Goal: Find specific page/section: Find specific page/section

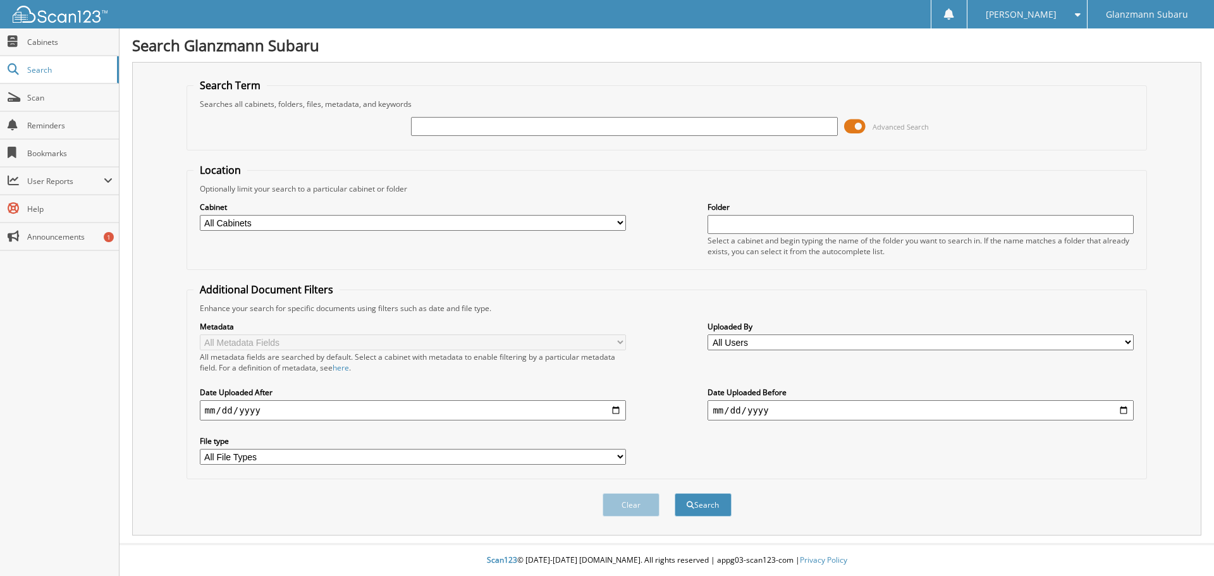
click at [536, 127] on input "text" at bounding box center [624, 126] width 426 height 19
type input "6215431"
click at [675, 493] on button "Search" at bounding box center [703, 504] width 57 height 23
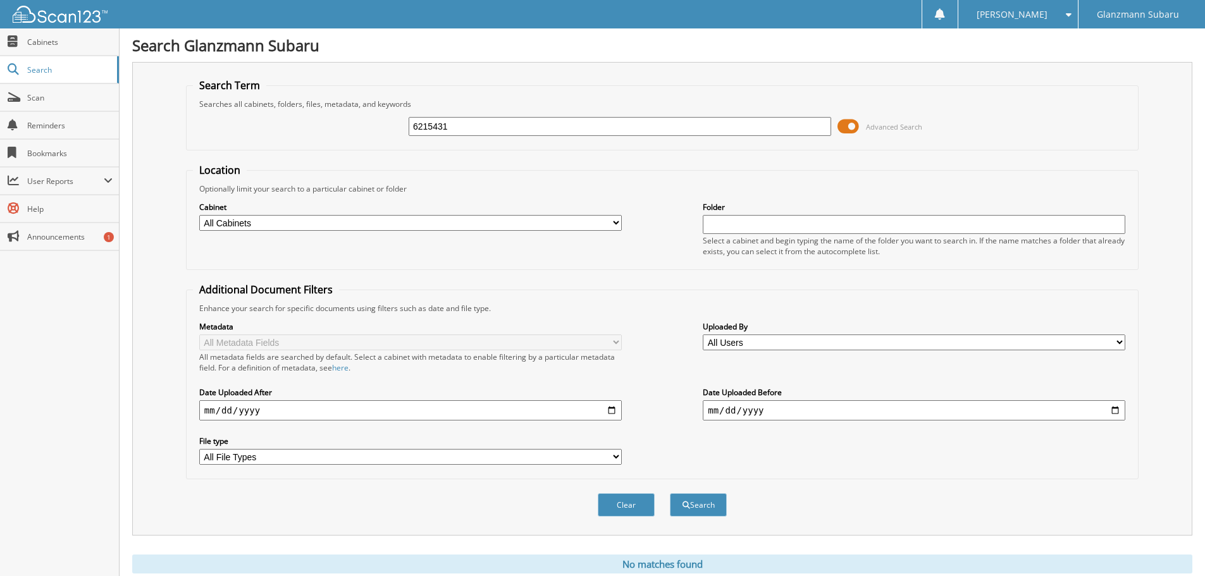
click at [849, 126] on span at bounding box center [848, 126] width 22 height 19
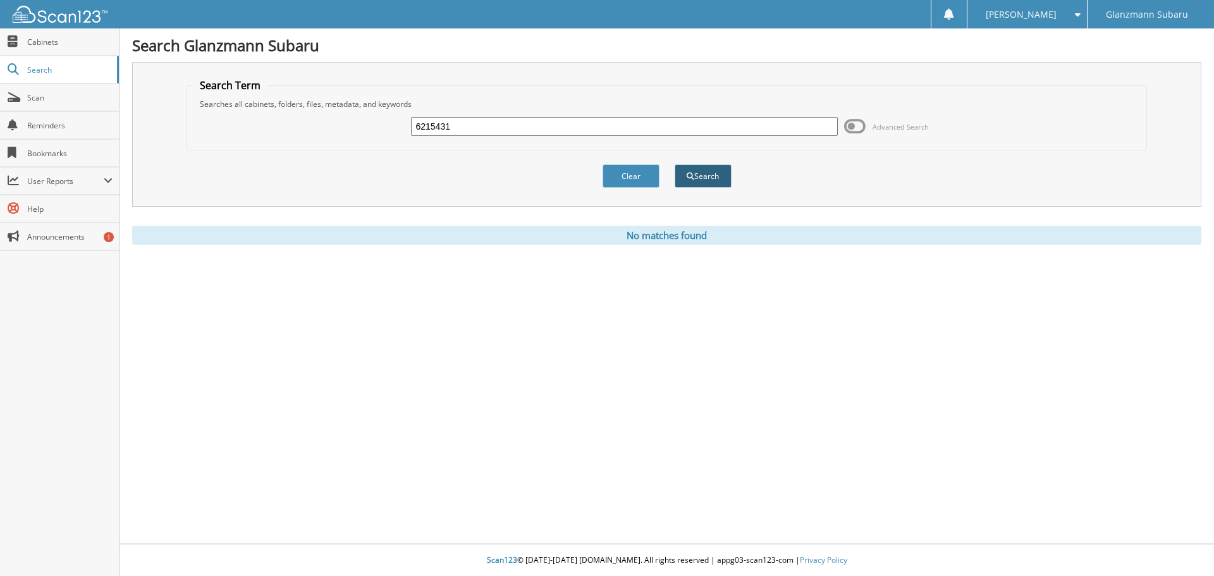
click at [706, 173] on button "Search" at bounding box center [703, 175] width 57 height 23
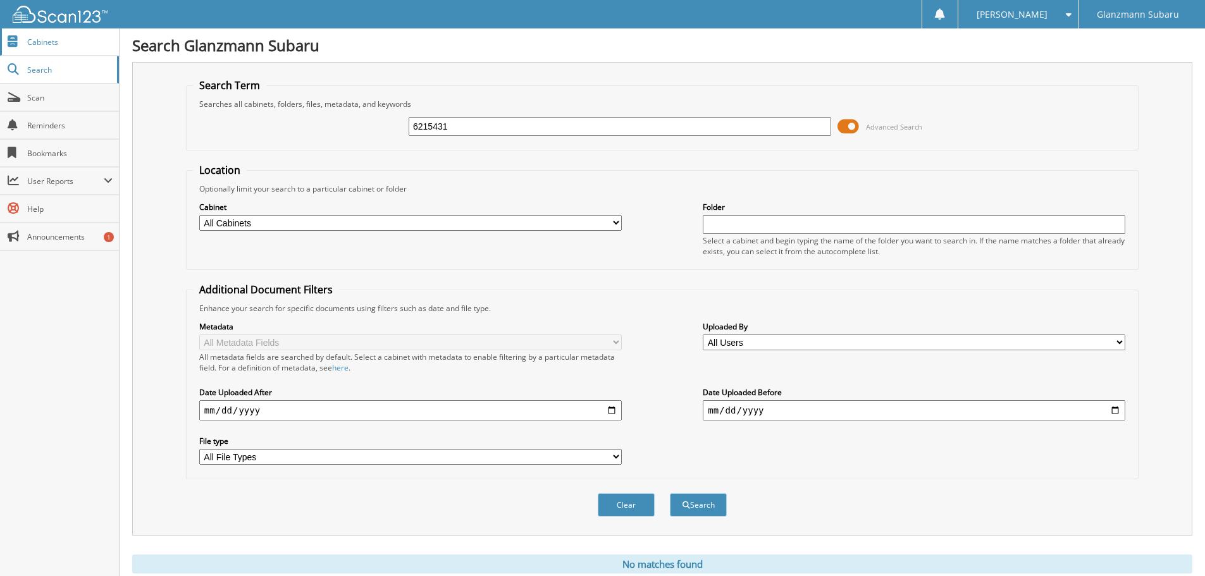
click at [38, 39] on span "Cabinets" at bounding box center [69, 42] width 85 height 11
